Goal: Find contact information

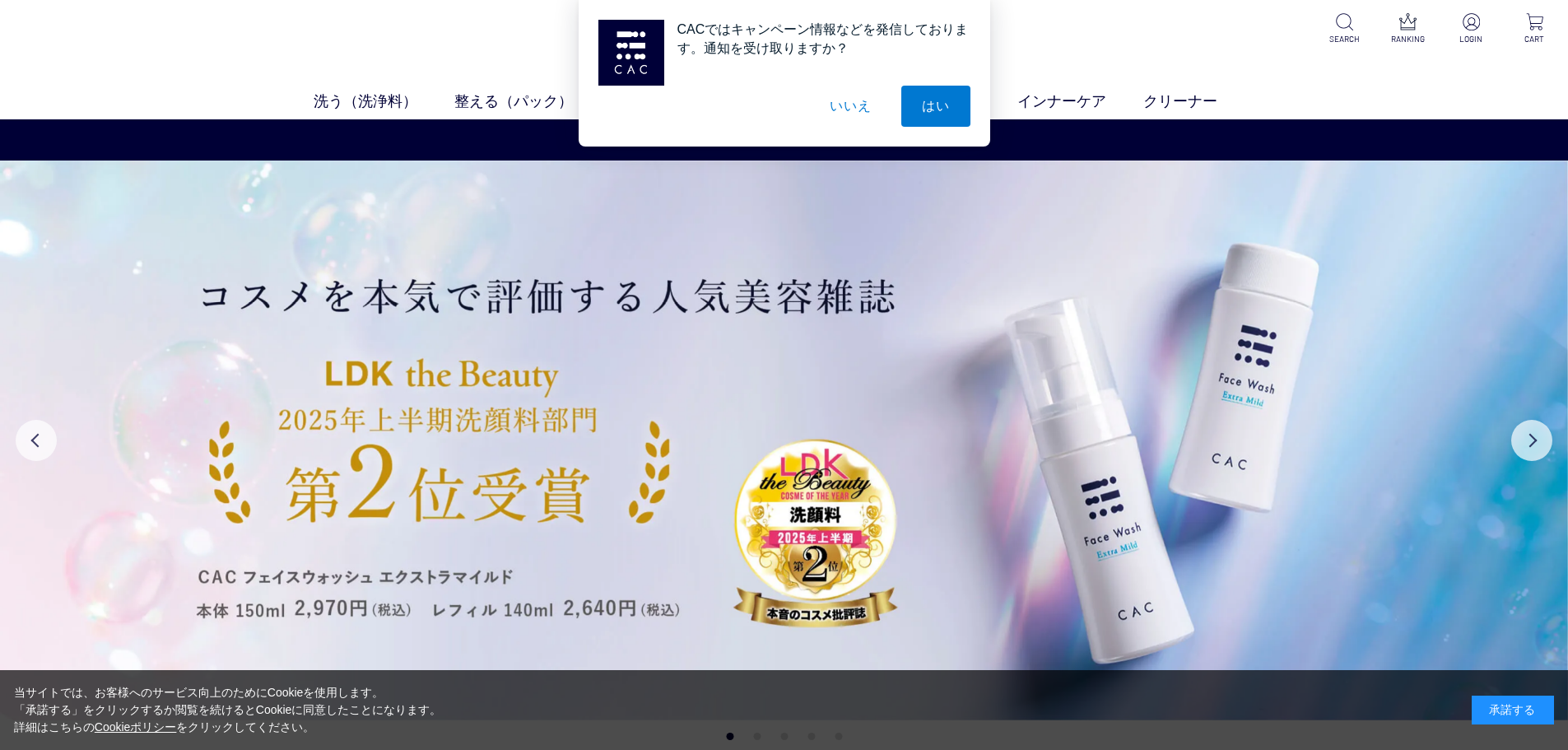
click at [820, 104] on button "いいえ" at bounding box center [850, 106] width 83 height 41
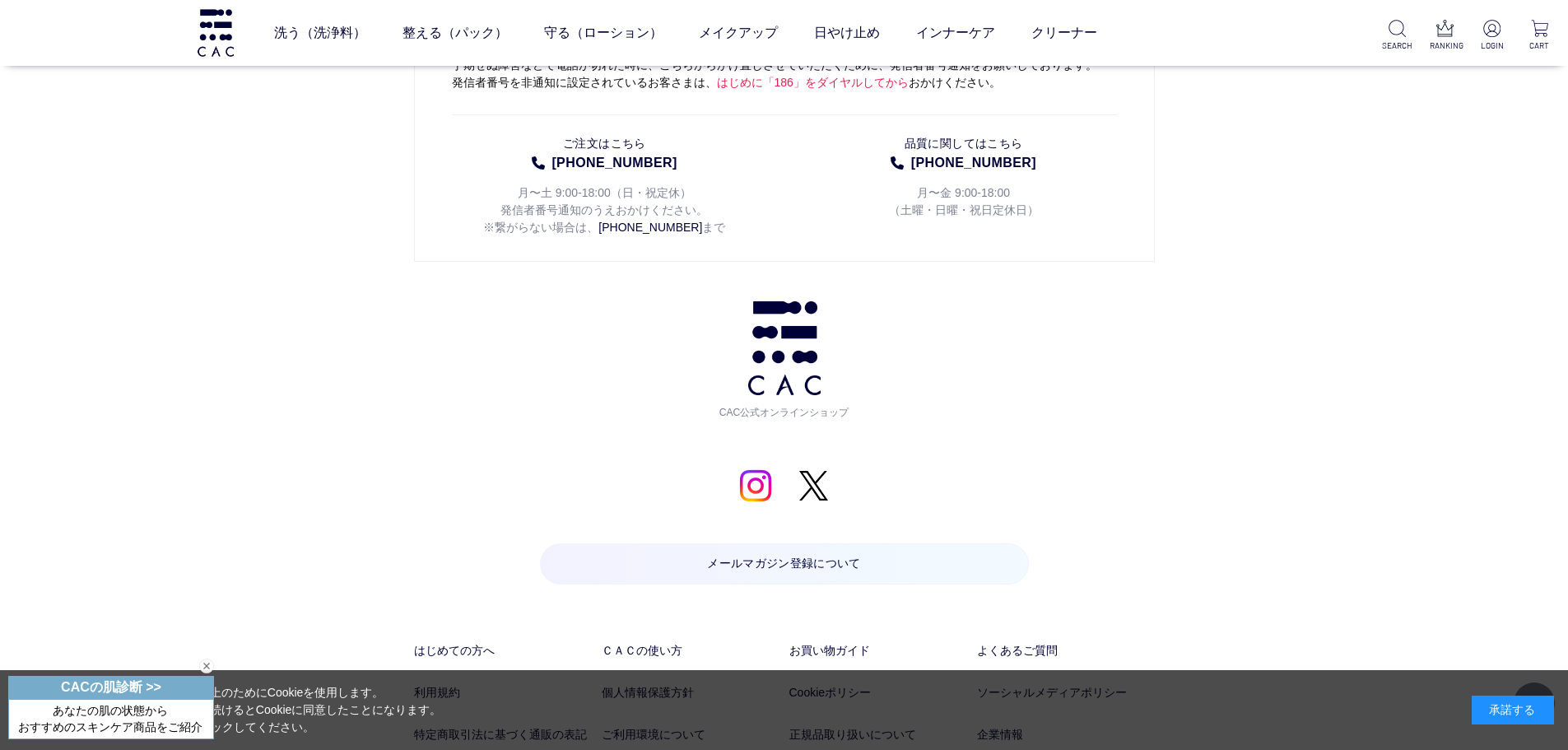
scroll to position [8713, 0]
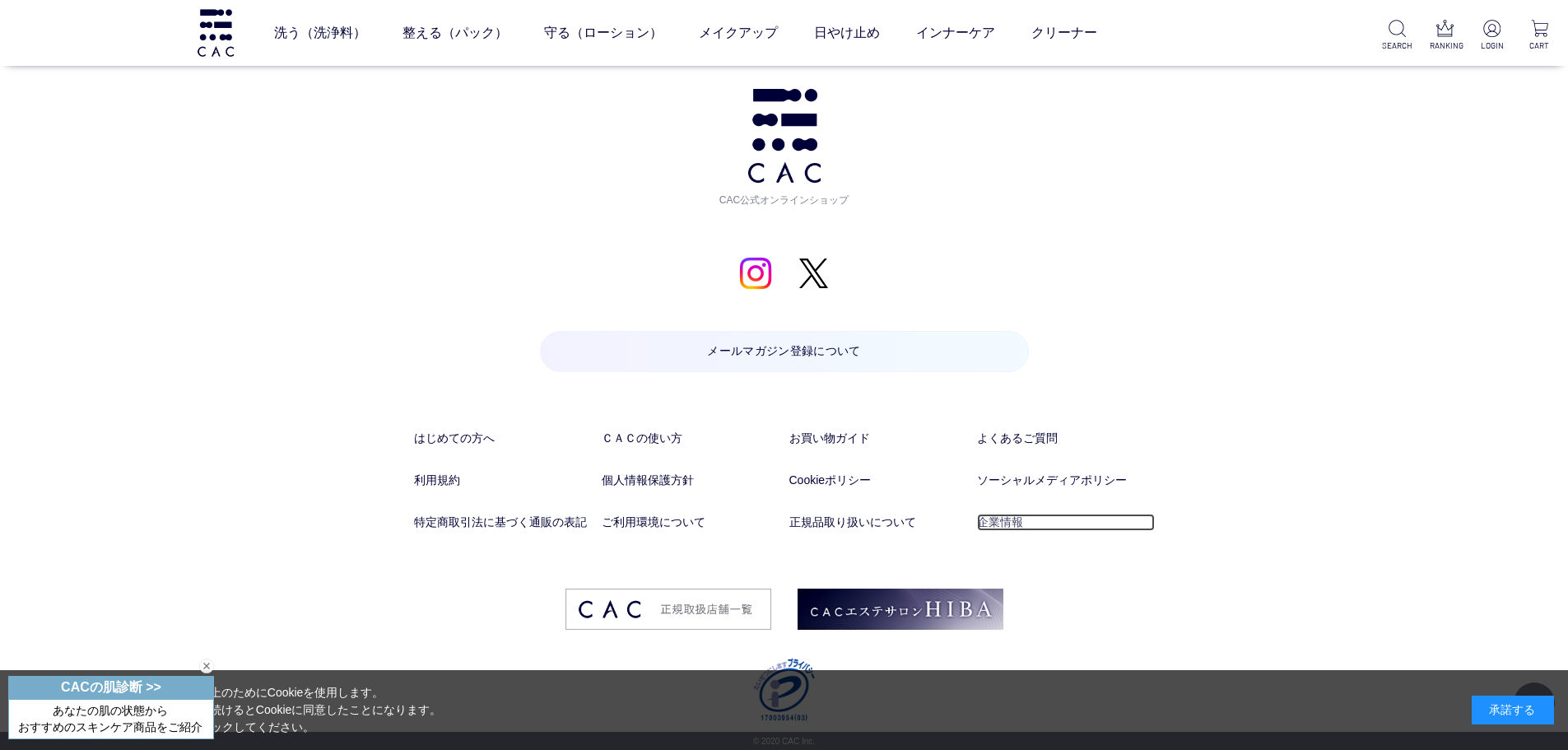
click at [987, 524] on link "企業情報" at bounding box center [1065, 522] width 177 height 17
click at [483, 527] on link "特定商取引法に基づく通販の表記" at bounding box center [502, 522] width 177 height 17
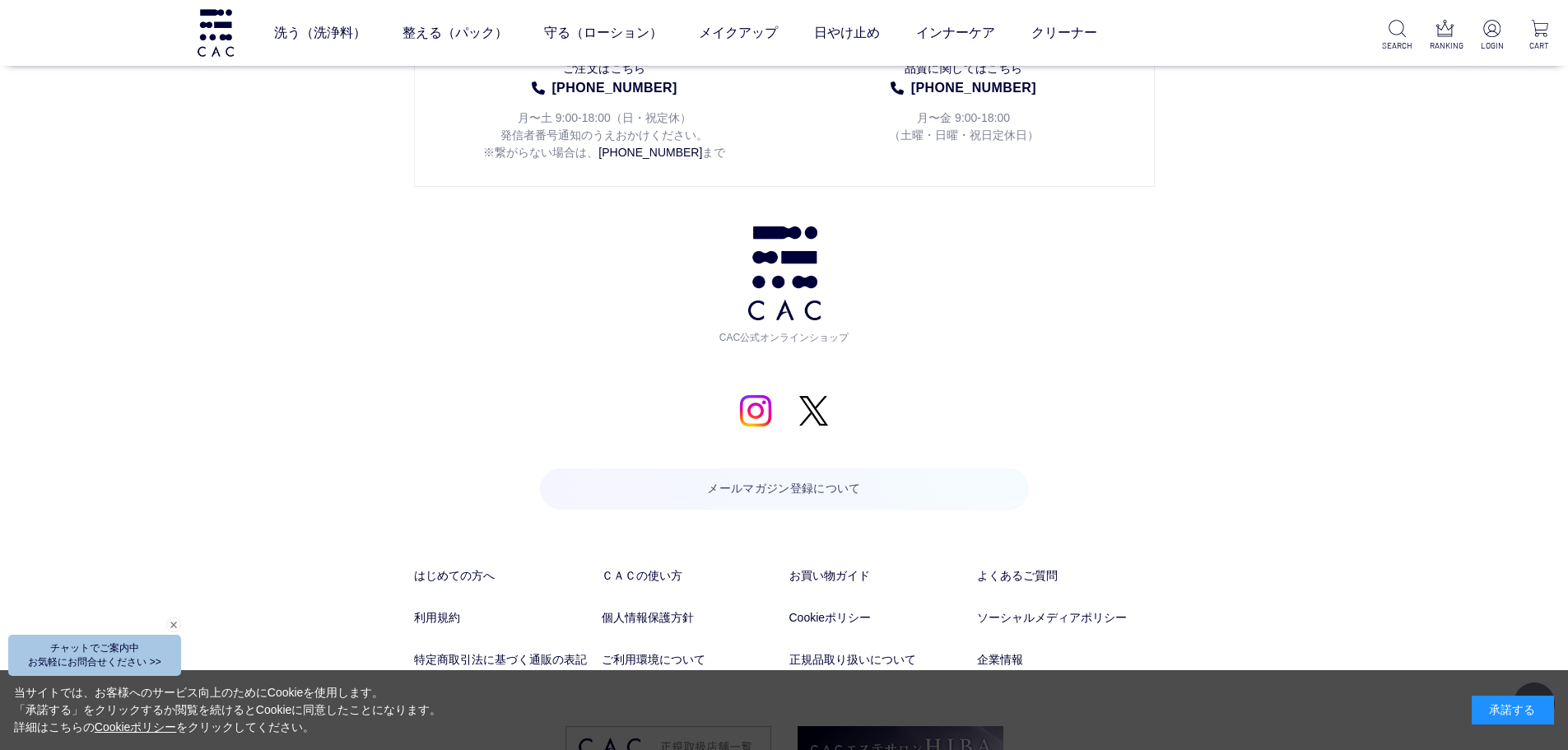
scroll to position [8713, 0]
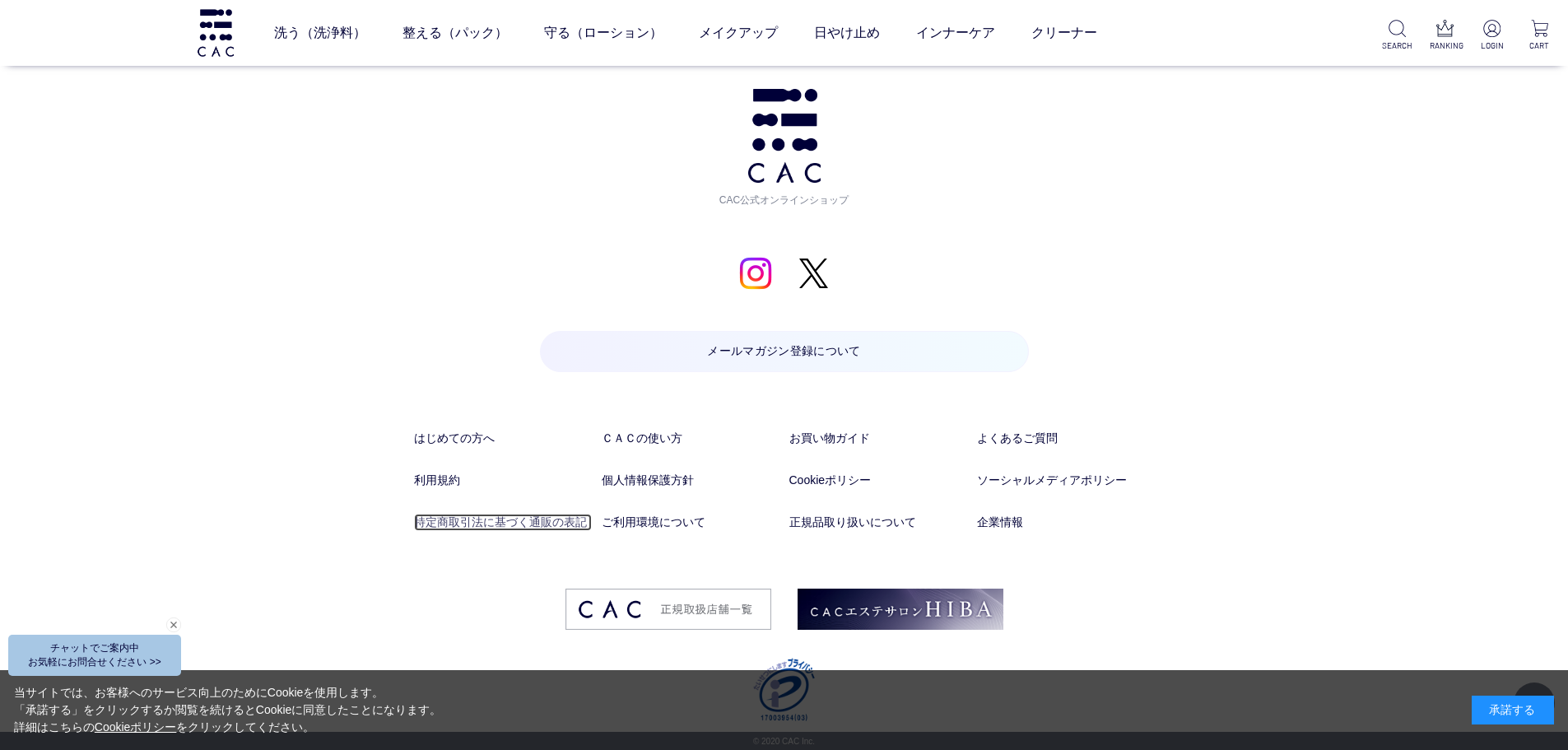
click at [470, 523] on link "特定商取引法に基づく通販の表記" at bounding box center [502, 522] width 177 height 17
click at [1021, 522] on link "企業情報" at bounding box center [1065, 522] width 177 height 17
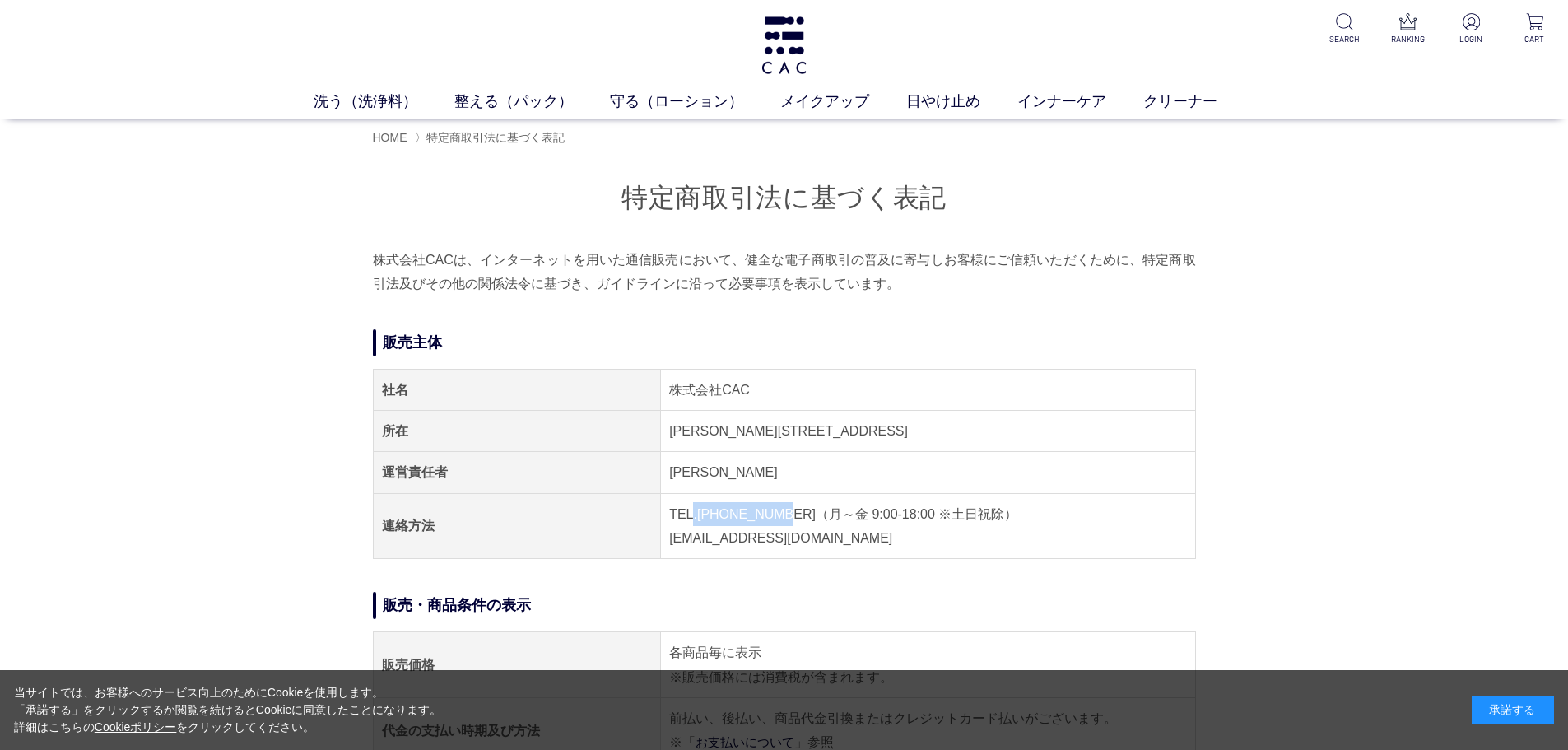
drag, startPoint x: 778, startPoint y: 516, endPoint x: 719, endPoint y: 519, distance: 59.1
click at [701, 519] on td "TEL.04-7153-3348（月～金 9:00-18:00 ※土日祝除） E-MAIL.acc@cac-cosme.co.jp" at bounding box center [927, 526] width 534 height 66
click at [787, 515] on td "TEL.04-7153-3348（月～金 9:00-18:00 ※土日祝除） E-MAIL.acc@cac-cosme.co.jp" at bounding box center [927, 526] width 534 height 66
drag, startPoint x: 783, startPoint y: 513, endPoint x: 701, endPoint y: 514, distance: 82.0
click at [701, 514] on td "TEL.04-7153-3348（月～金 9:00-18:00 ※土日祝除） E-MAIL.acc@cac-cosme.co.jp" at bounding box center [927, 526] width 534 height 66
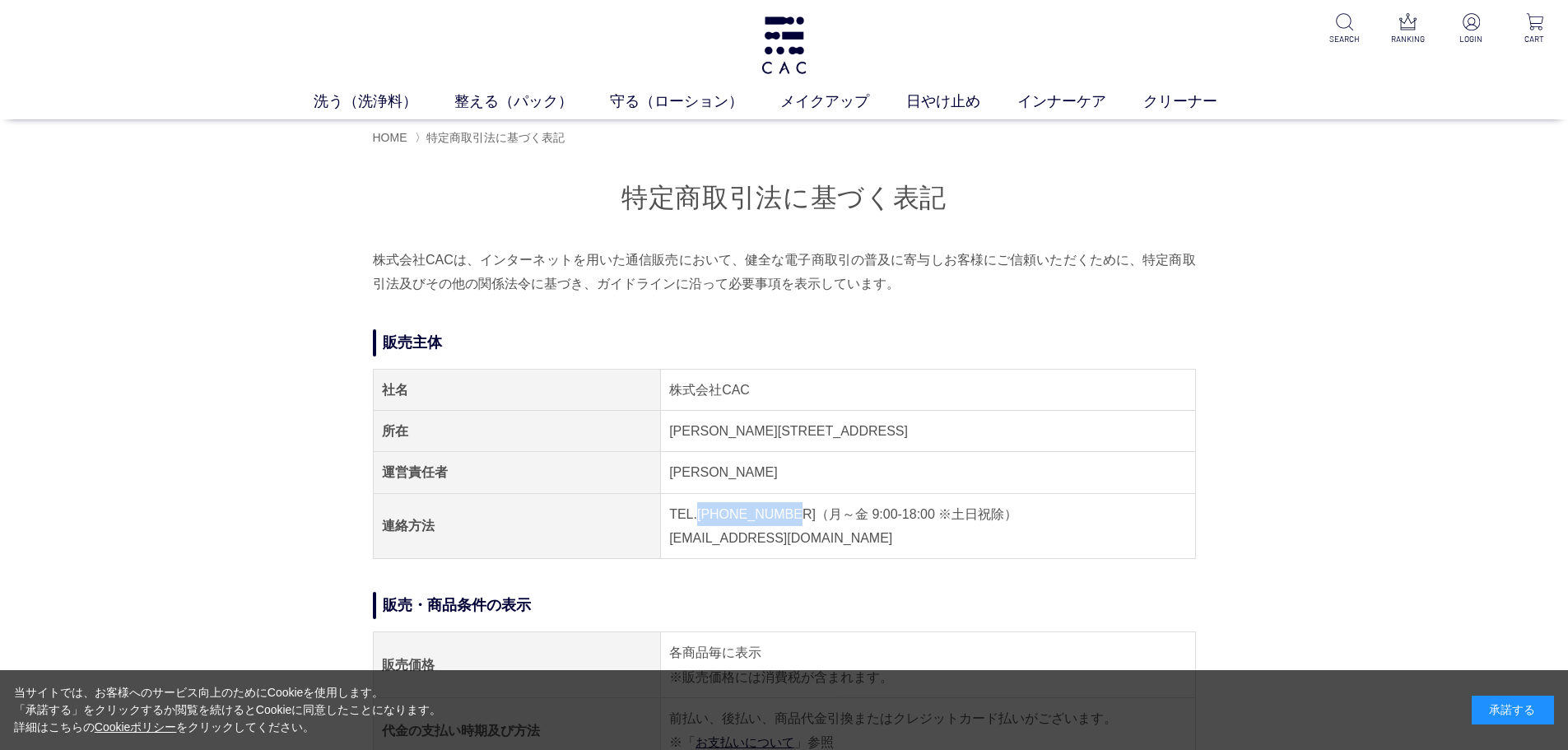
copy td "04-7153-3348"
click at [830, 415] on td "[PERSON_NAME][STREET_ADDRESS]" at bounding box center [927, 432] width 534 height 41
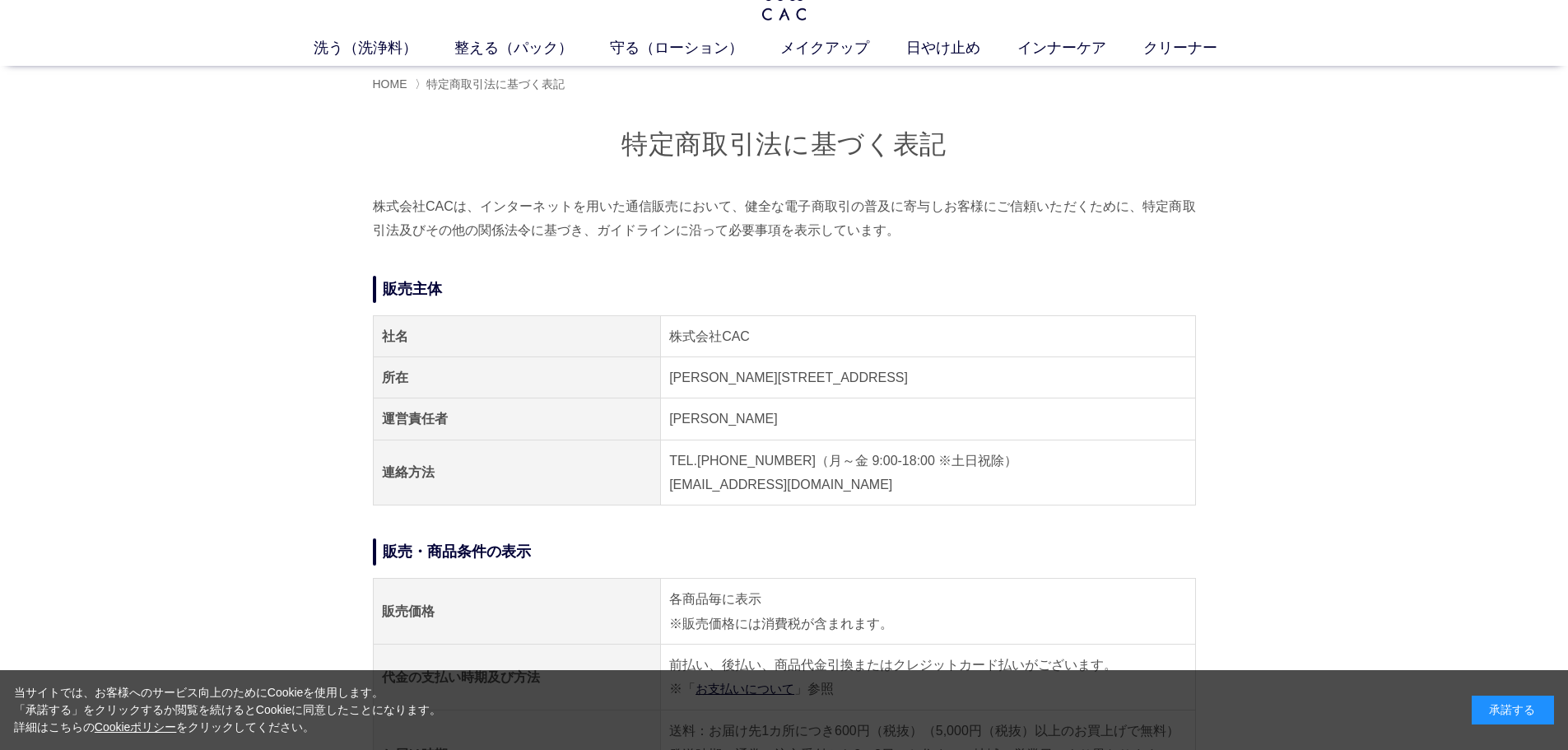
scroll to position [83, 0]
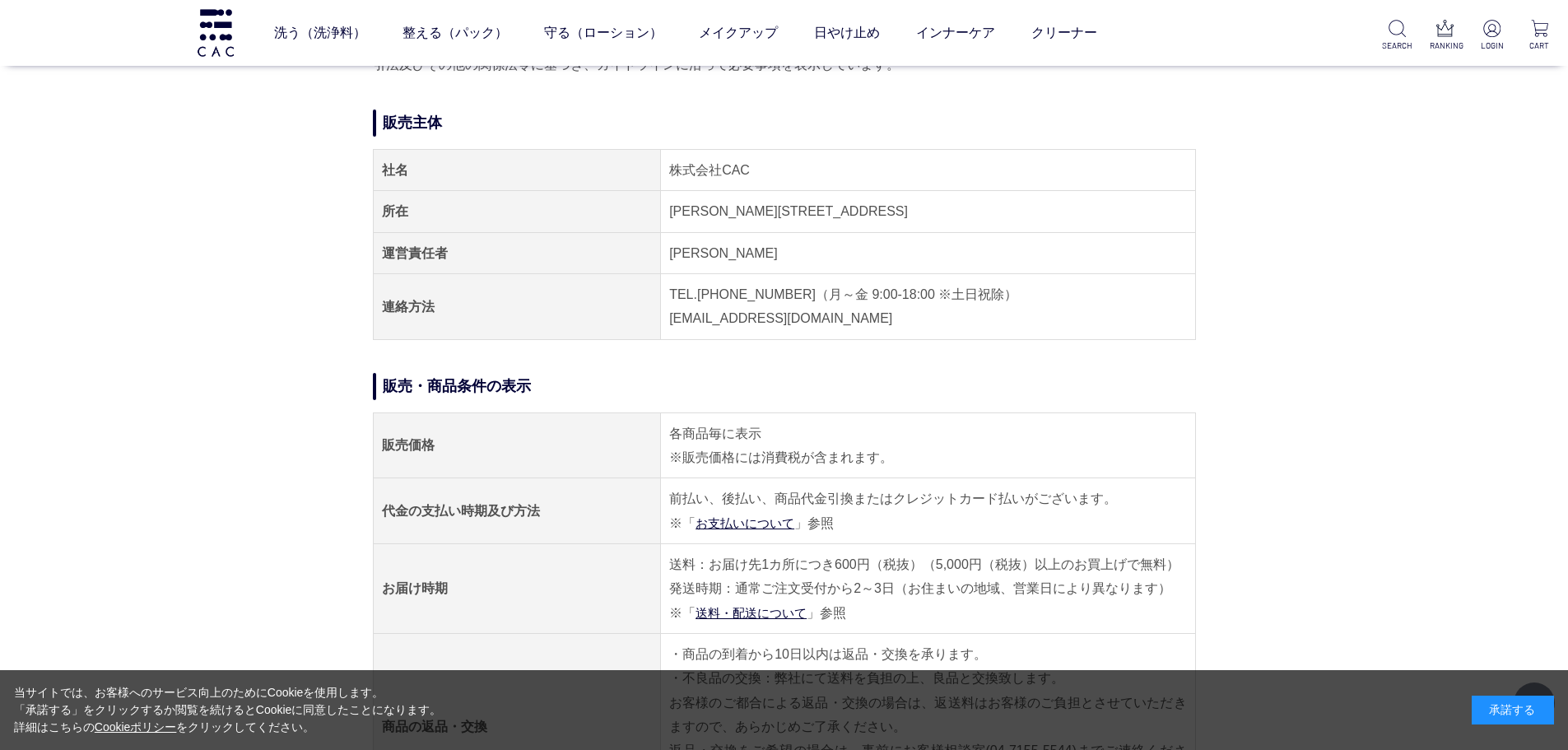
scroll to position [83, 0]
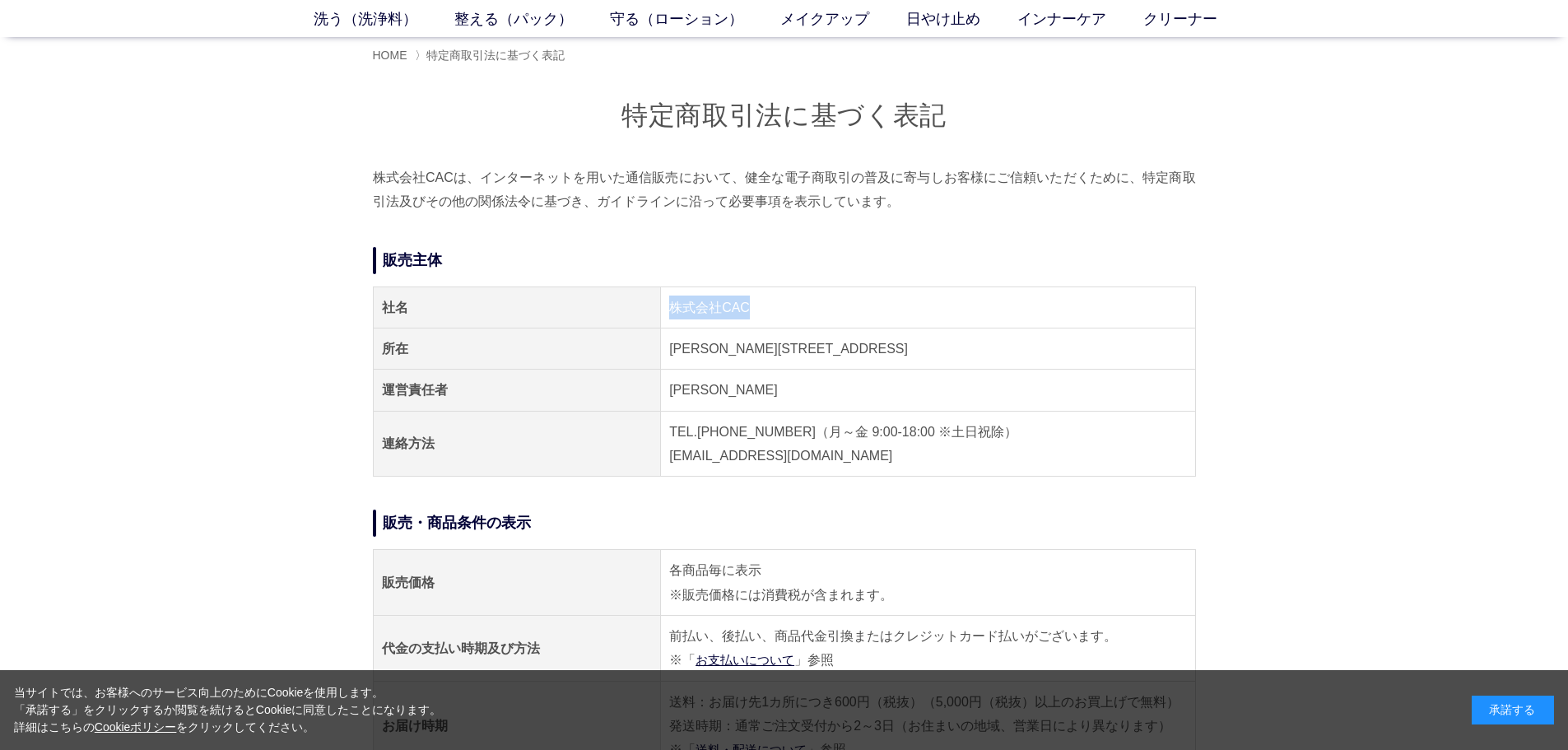
drag, startPoint x: 754, startPoint y: 308, endPoint x: 657, endPoint y: 311, distance: 97.0
click at [657, 311] on tr "社名 株式会社CAC" at bounding box center [784, 307] width 822 height 41
copy tr "社名 株式会社CAC"
click at [831, 230] on section "特定商取引法に基づく表記 株式会社CACは、インターネットを用いた通信販売において、健全な電子商取引の普及に寄与しお客様にご信頼いただくために、特定商取引法及…" at bounding box center [784, 528] width 823 height 860
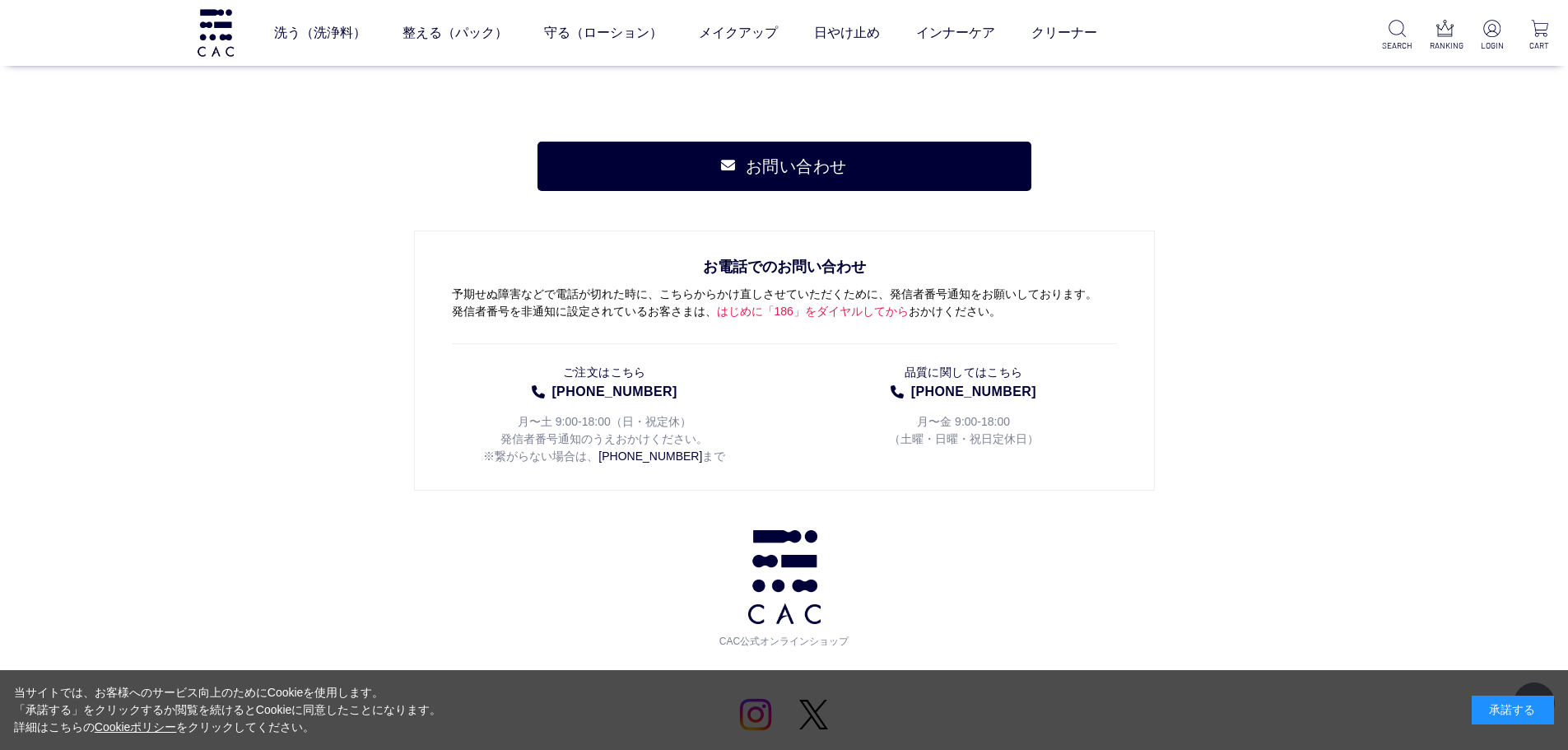
scroll to position [1565, 0]
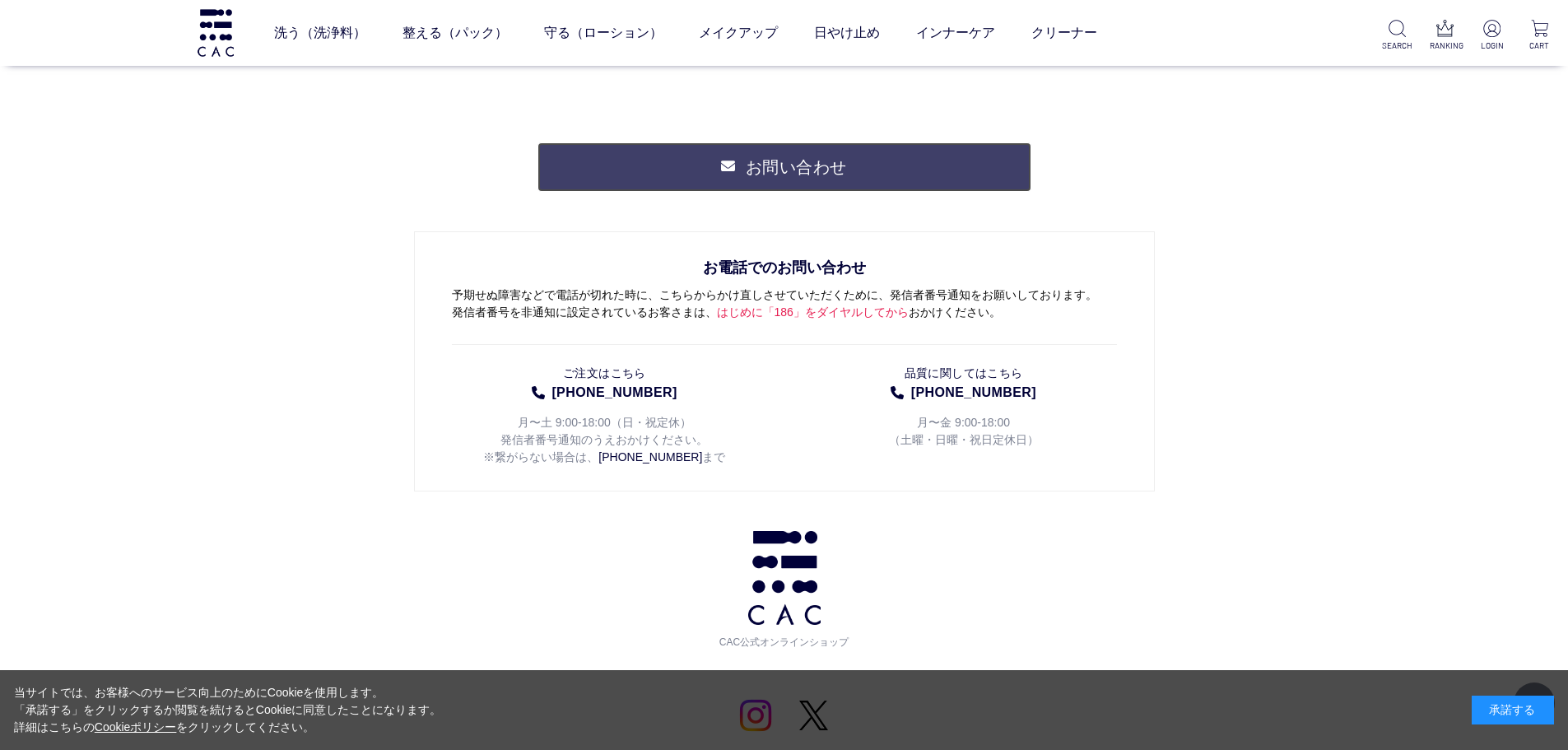
click at [839, 182] on link "お問い合わせ" at bounding box center [784, 167] width 494 height 50
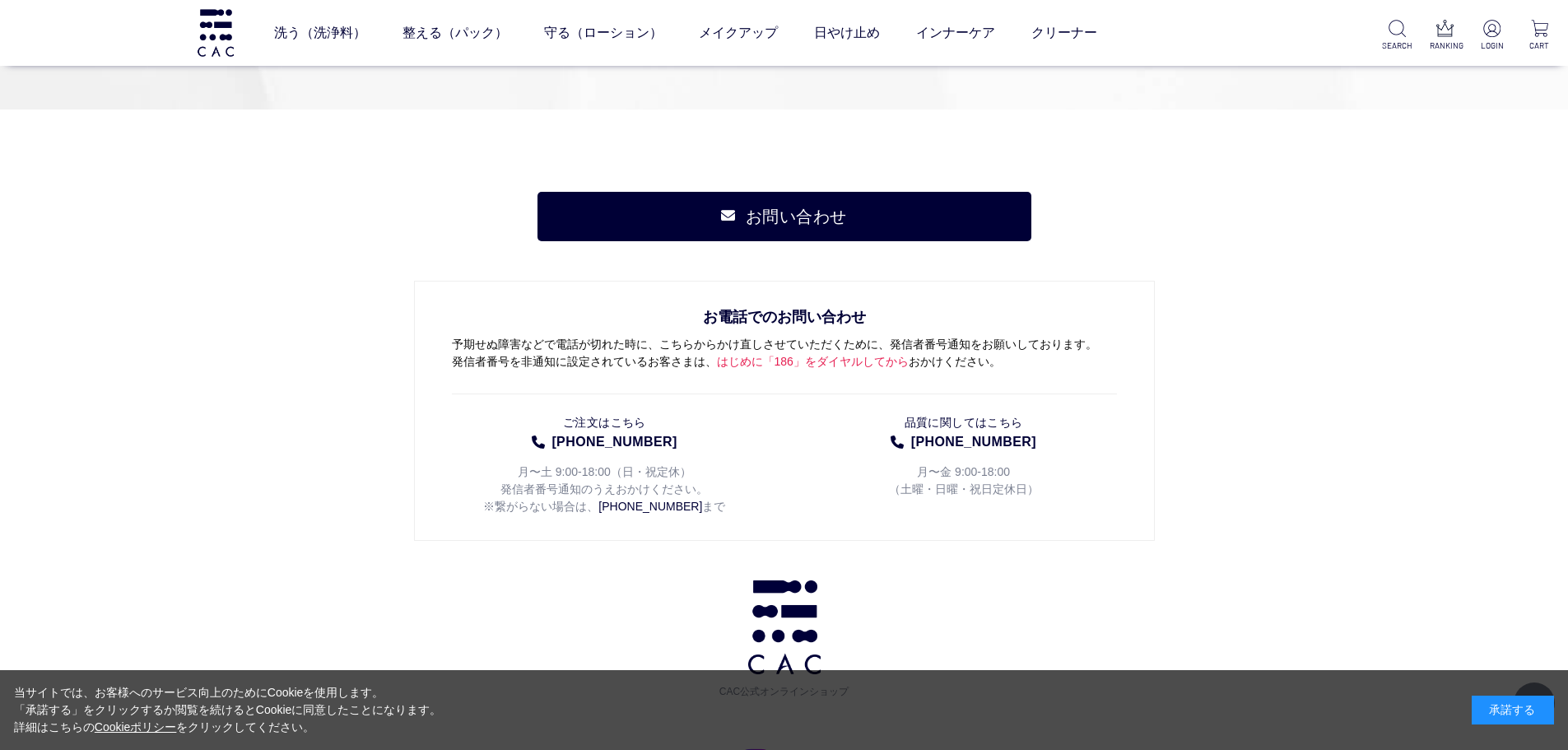
scroll to position [1961, 0]
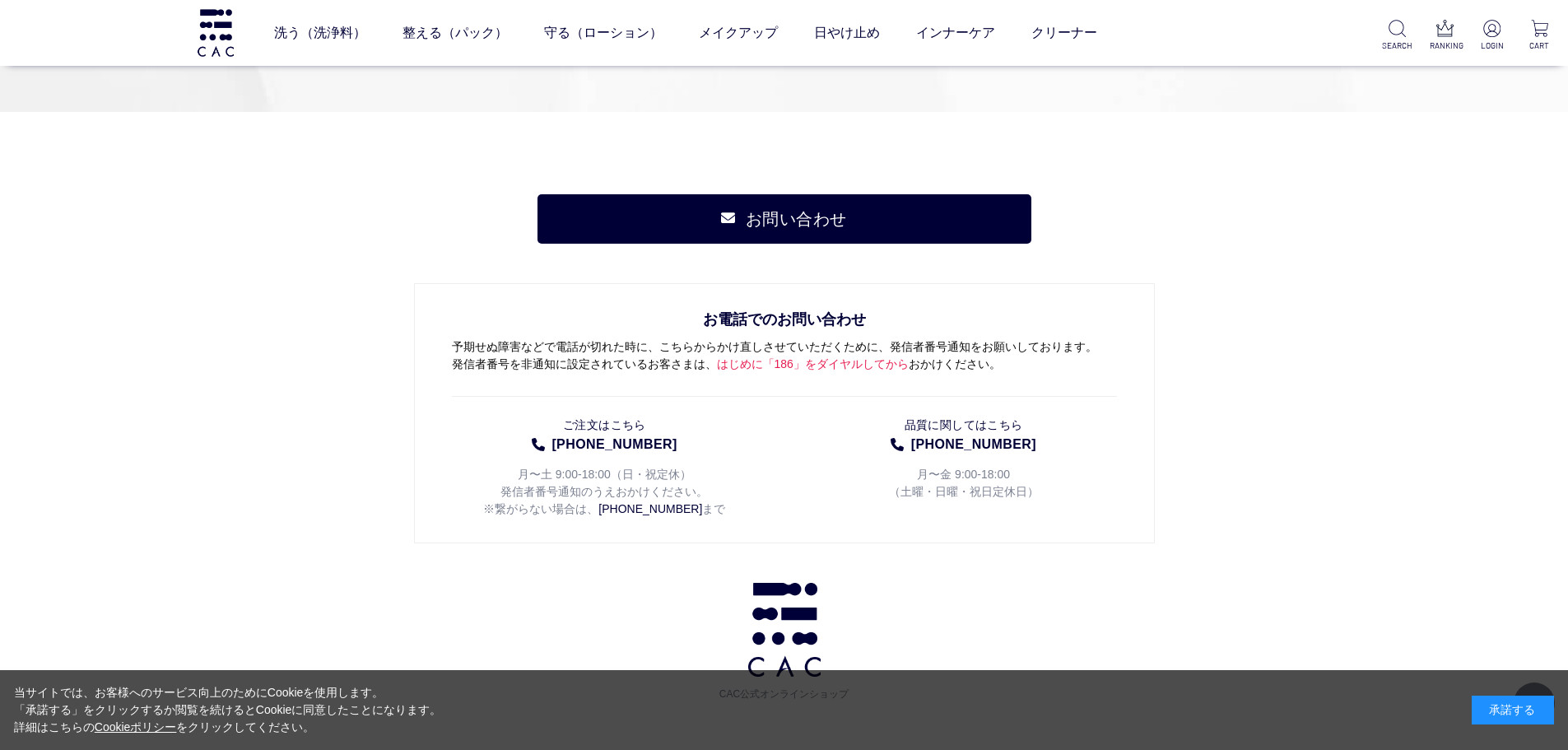
click at [862, 245] on div "お問い合わせ お電話でのお問い合わせ 予期せぬ障害などで電話が切れた時に、こちらからかけ直しさせていただくために、発信者番号通知をお願いしております。 発信者…" at bounding box center [784, 638] width 741 height 889
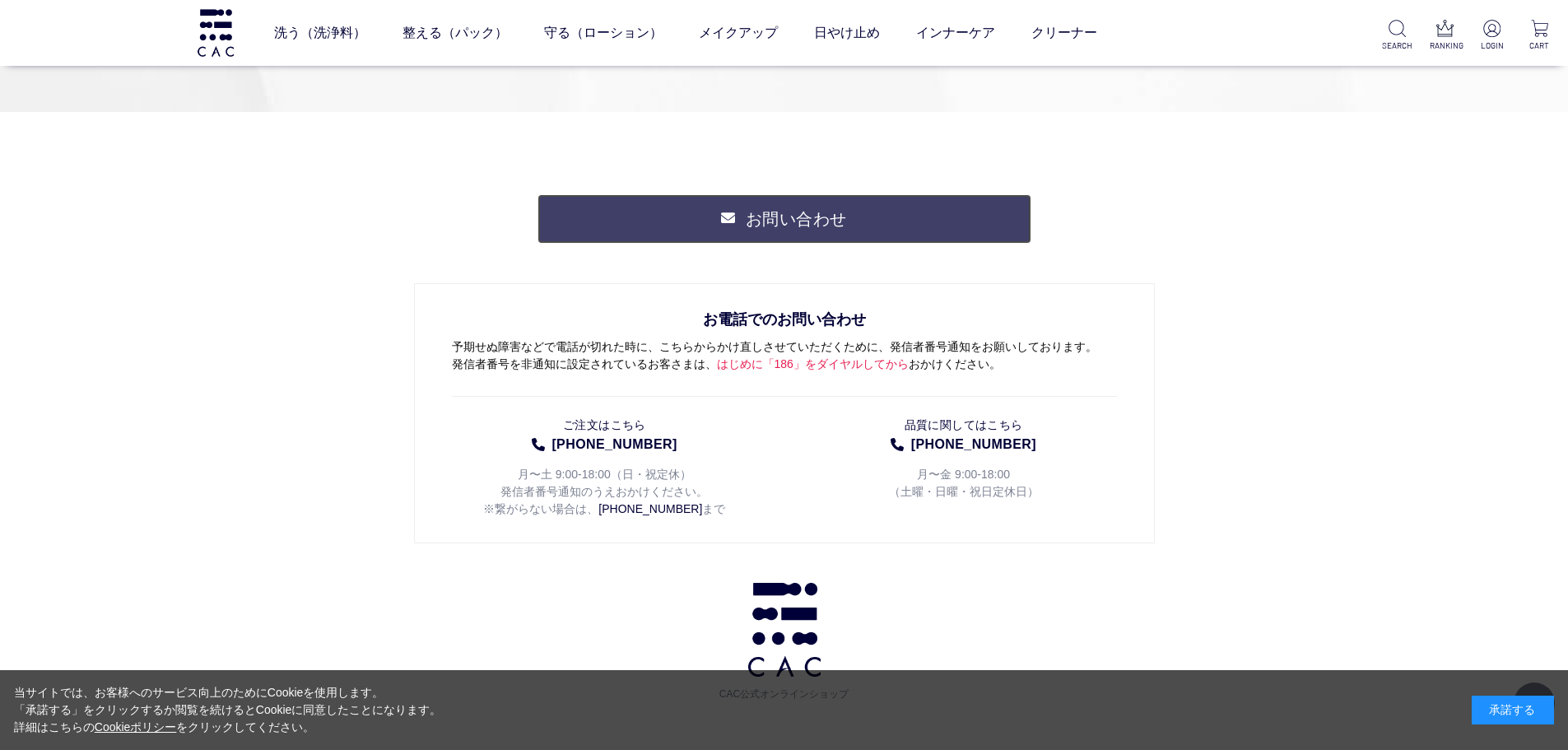
click at [862, 231] on link "お問い合わせ" at bounding box center [784, 219] width 494 height 50
